Goal: Task Accomplishment & Management: Manage account settings

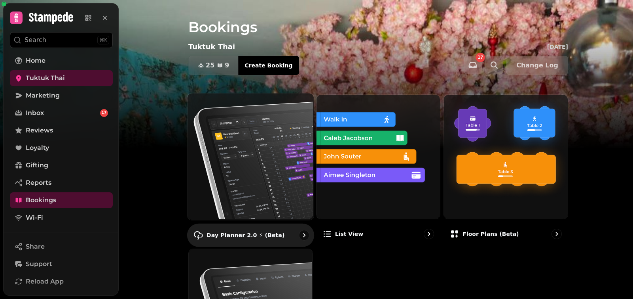
click at [254, 192] on img at bounding box center [250, 155] width 126 height 126
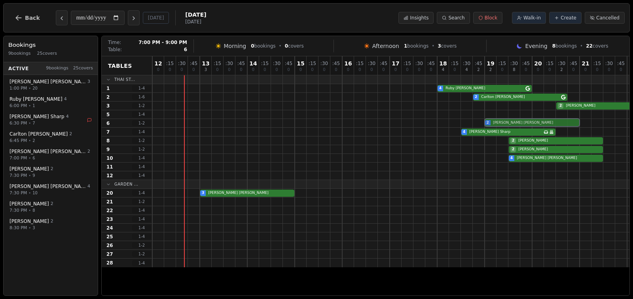
click at [493, 123] on div "2 [PERSON_NAME]" at bounding box center [413, 123] width 523 height 9
select select "****"
select select "*"
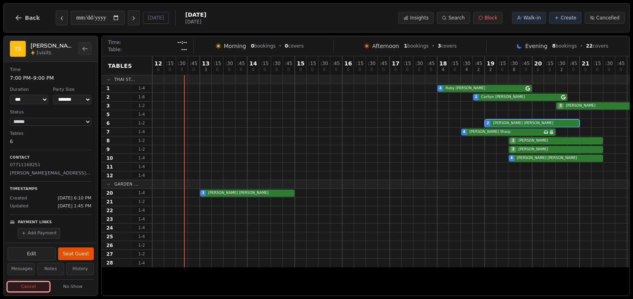
click at [32, 287] on button "Cancel" at bounding box center [29, 287] width 42 height 10
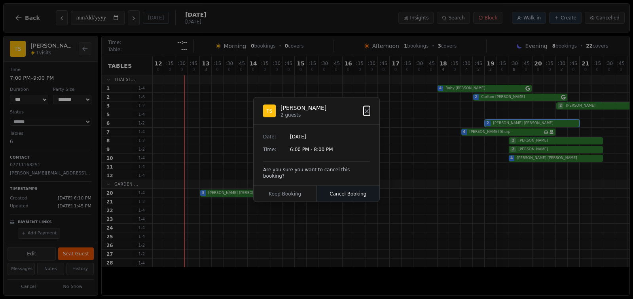
click at [340, 188] on button "Cancel Booking" at bounding box center [348, 194] width 63 height 16
